Goal: Task Accomplishment & Management: Manage account settings

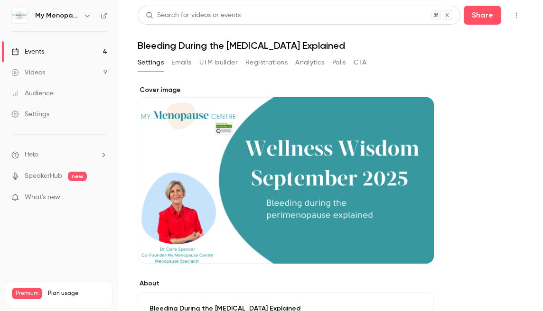
click at [86, 15] on icon "button" at bounding box center [87, 16] width 4 height 2
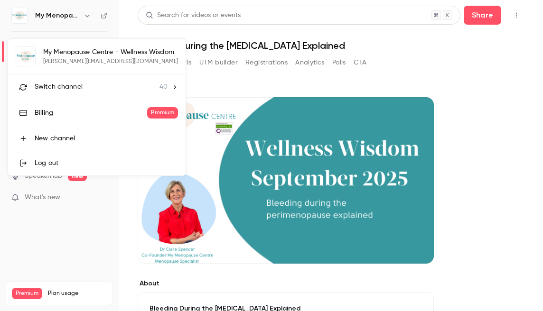
click at [67, 85] on span "Switch channel" at bounding box center [59, 87] width 48 height 10
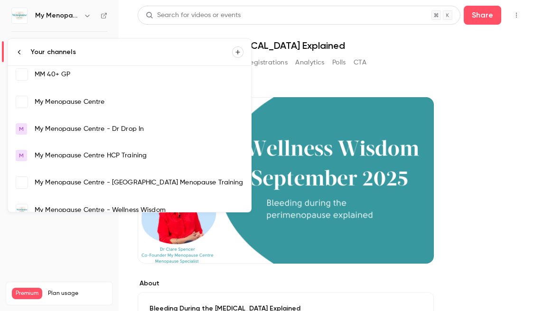
scroll to position [655, 0]
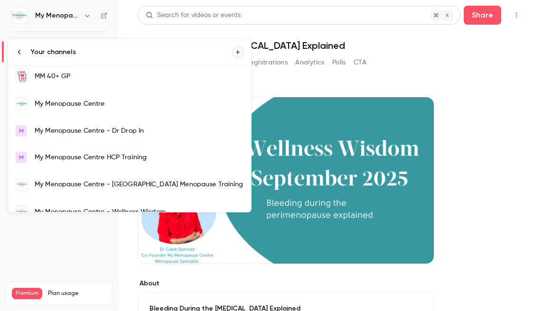
click at [61, 102] on div "My Menopause Centre" at bounding box center [139, 103] width 209 height 9
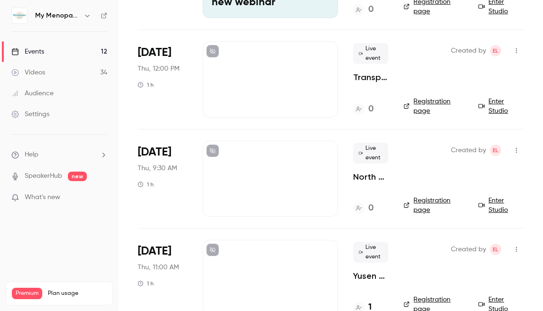
scroll to position [164, 0]
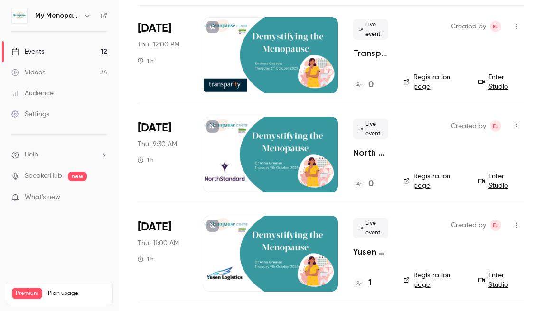
click at [274, 157] on div at bounding box center [270, 155] width 135 height 76
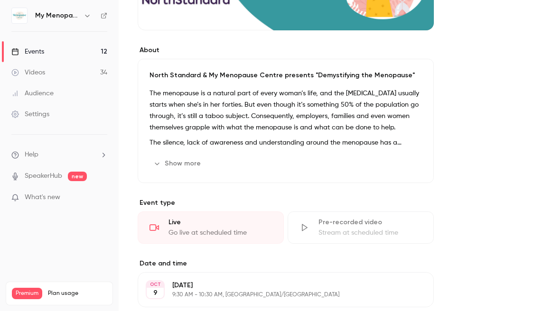
scroll to position [249, 0]
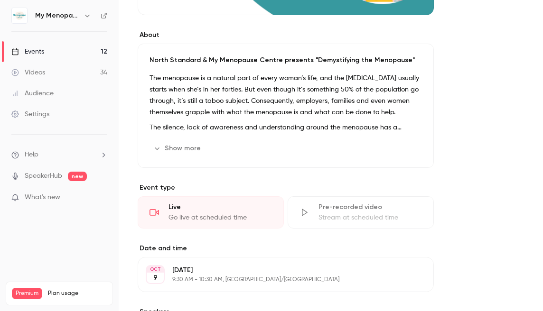
click at [180, 151] on button "Show more" at bounding box center [178, 148] width 57 height 15
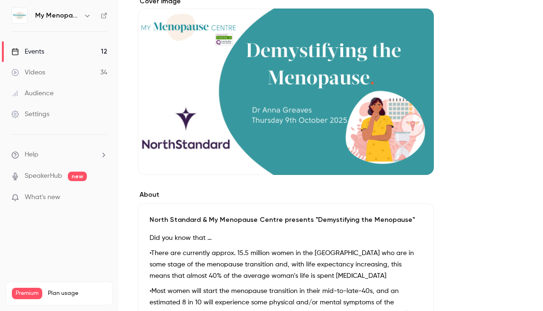
scroll to position [0, 0]
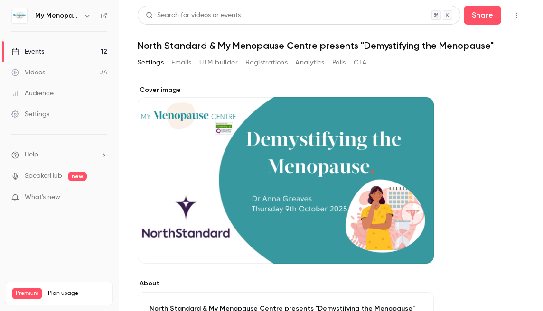
click at [260, 63] on button "Registrations" at bounding box center [266, 62] width 42 height 15
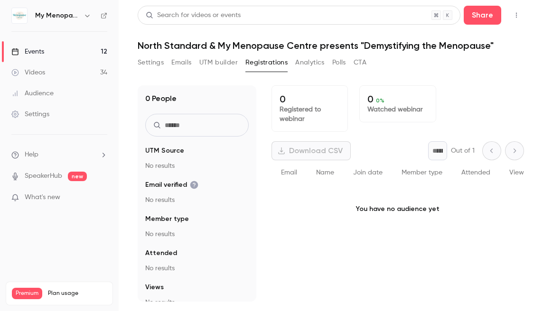
click at [266, 62] on button "Registrations" at bounding box center [266, 62] width 42 height 15
click at [148, 62] on button "Settings" at bounding box center [151, 62] width 26 height 15
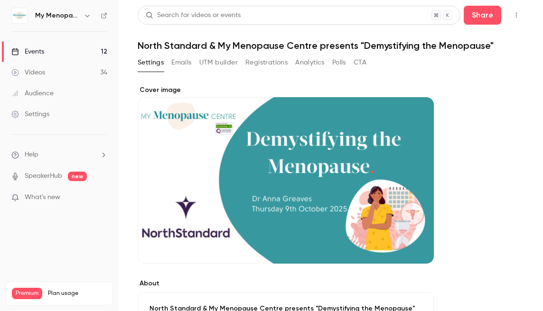
click at [518, 14] on icon "button" at bounding box center [517, 15] width 8 height 7
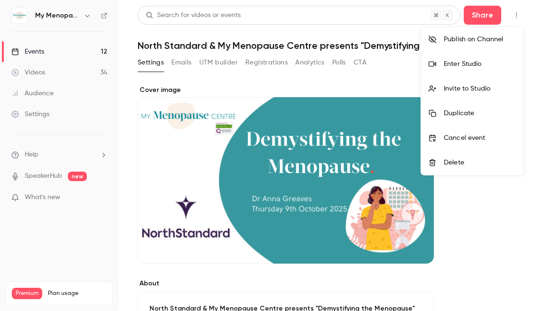
click at [491, 28] on li "Publish on Channel" at bounding box center [472, 39] width 103 height 25
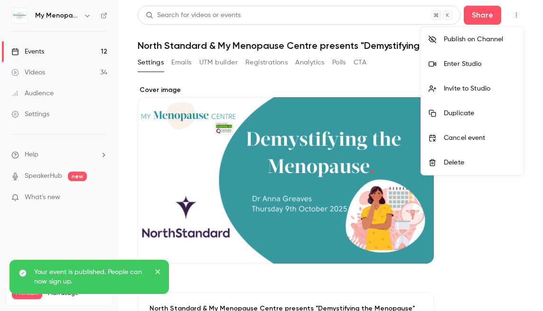
click at [530, 42] on div at bounding box center [271, 155] width 543 height 311
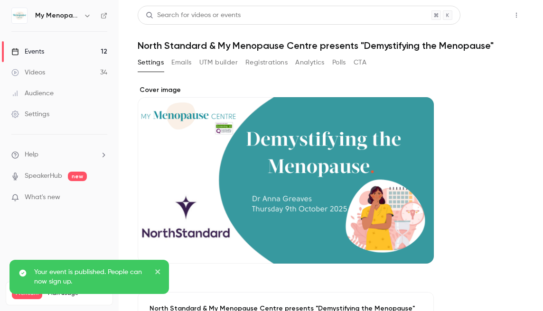
click at [473, 15] on button "Share" at bounding box center [483, 15] width 38 height 19
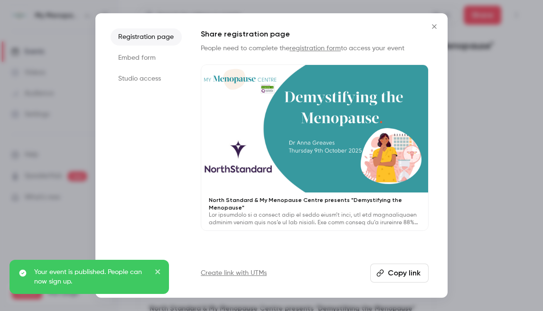
click at [152, 35] on li "Registration page" at bounding box center [146, 36] width 71 height 17
click at [248, 201] on p "North Standard & My Menopause Centre presents "Demystifying the Menopause"" at bounding box center [315, 204] width 212 height 15
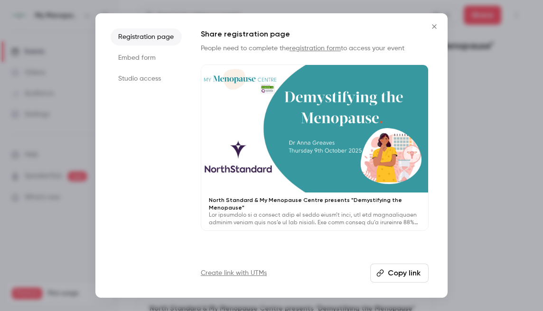
click at [434, 25] on icon "Close" at bounding box center [434, 27] width 11 height 8
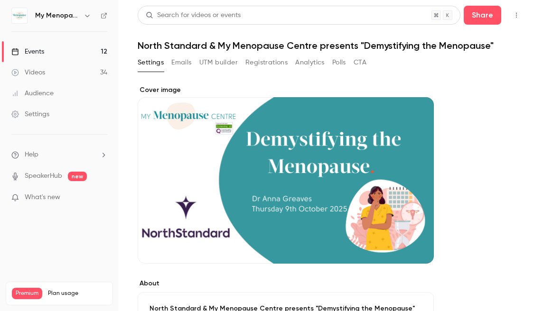
click at [88, 16] on icon "button" at bounding box center [87, 16] width 4 height 2
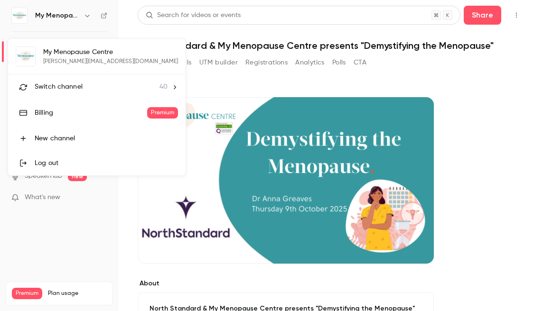
click at [63, 88] on span "Switch channel" at bounding box center [59, 87] width 48 height 10
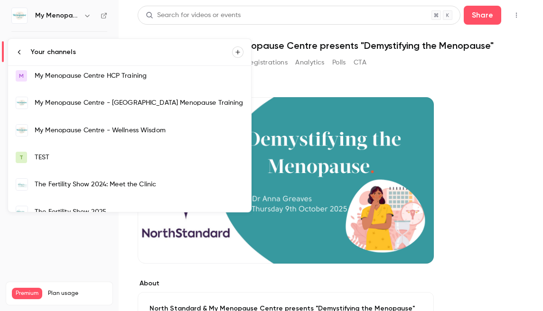
scroll to position [721, 0]
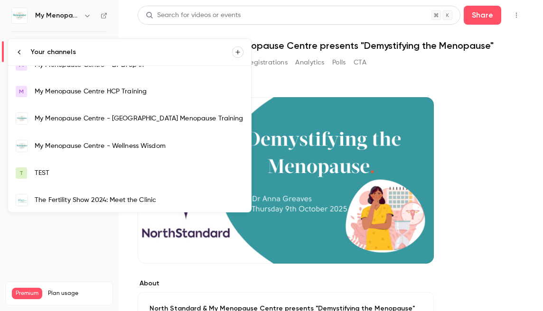
click at [69, 147] on div "My Menopause Centre - Wellness Wisdom" at bounding box center [139, 145] width 209 height 9
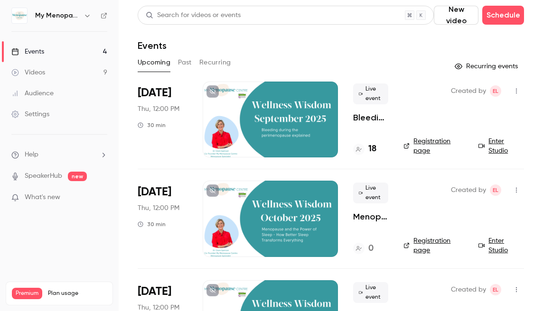
click at [516, 88] on icon "button" at bounding box center [517, 91] width 8 height 7
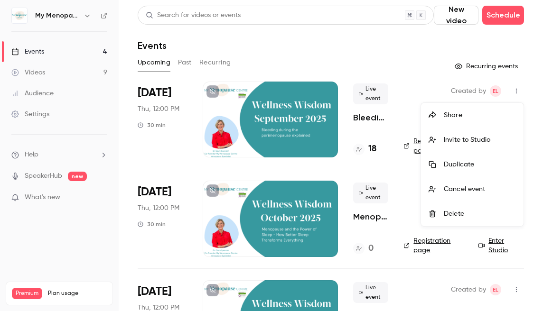
click at [461, 139] on div "Invite to Studio" at bounding box center [480, 139] width 72 height 9
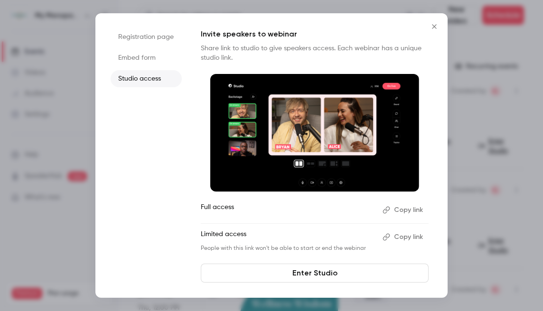
click at [300, 276] on link "Enter Studio" at bounding box center [315, 273] width 228 height 19
